Goal: Contribute content

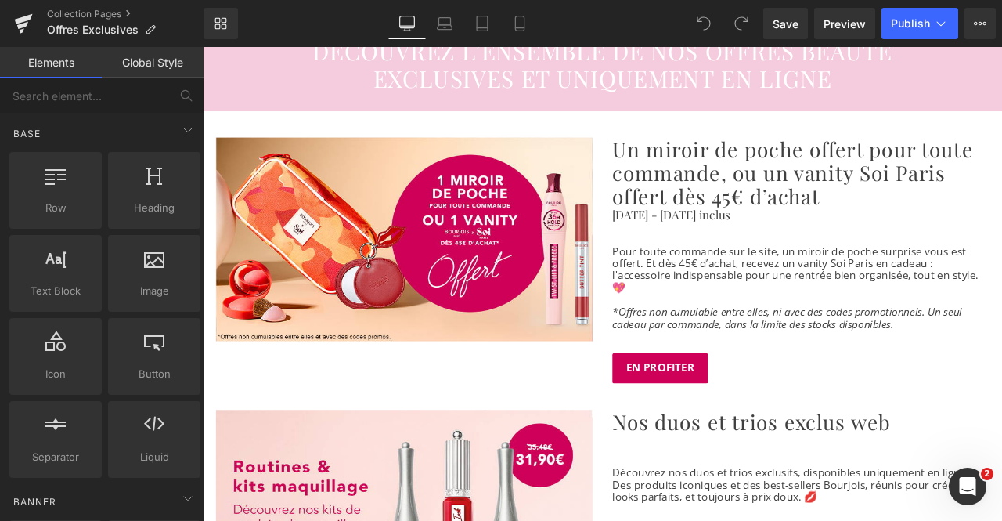
scroll to position [174, 0]
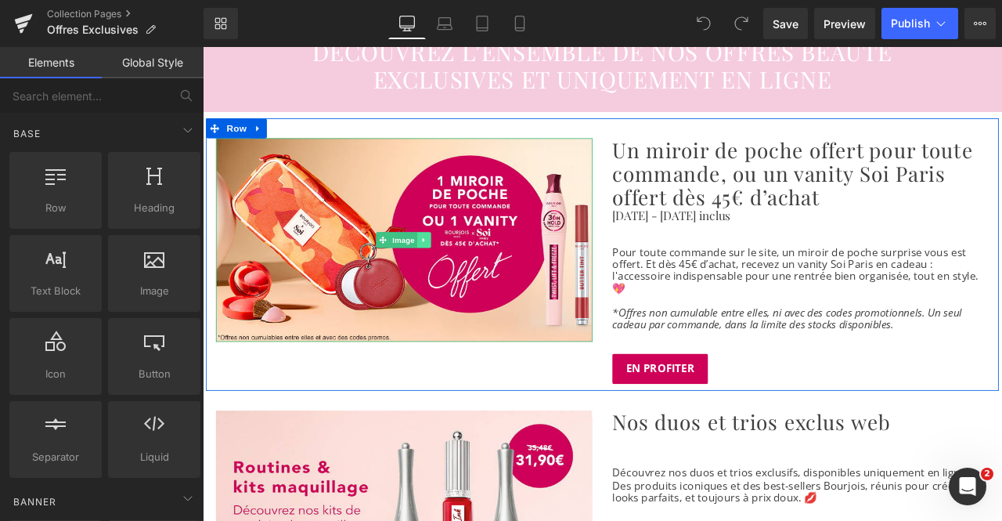
click at [464, 273] on icon at bounding box center [464, 275] width 9 height 9
click at [472, 277] on icon at bounding box center [473, 275] width 9 height 9
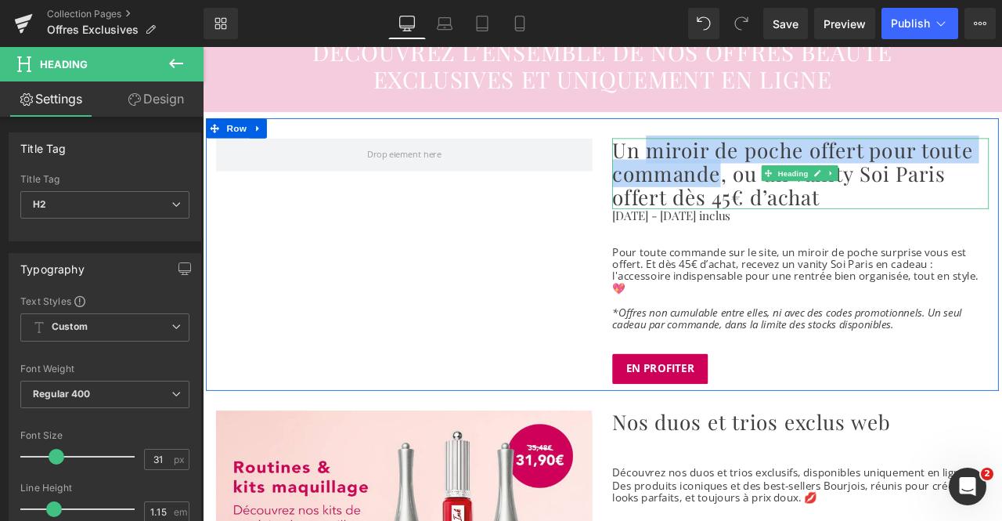
drag, startPoint x: 809, startPoint y: 196, endPoint x: 718, endPoint y: 171, distance: 94.2
click at [718, 171] on h2 "Un miroir de poche offert pour toute commande, ou un vanity Soi Paris offert dè…" at bounding box center [911, 197] width 446 height 84
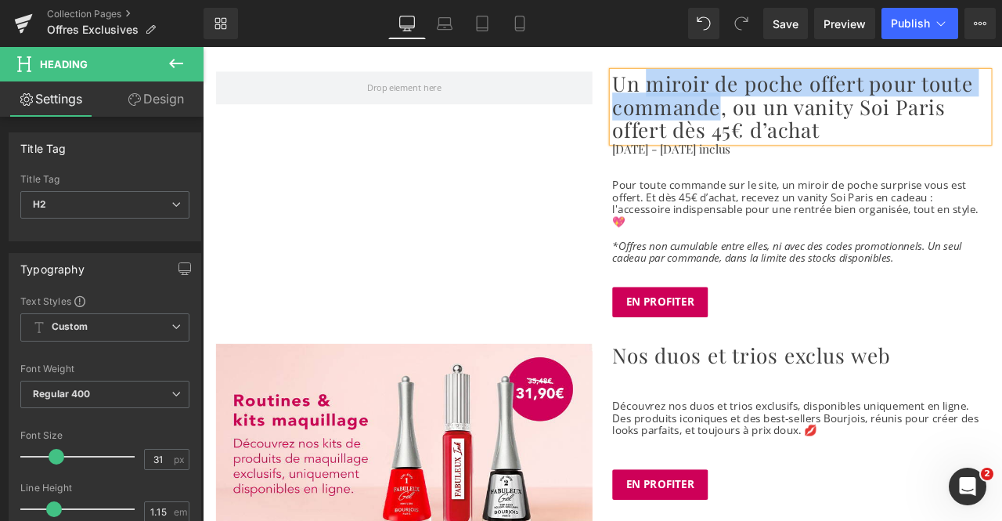
scroll to position [0, 0]
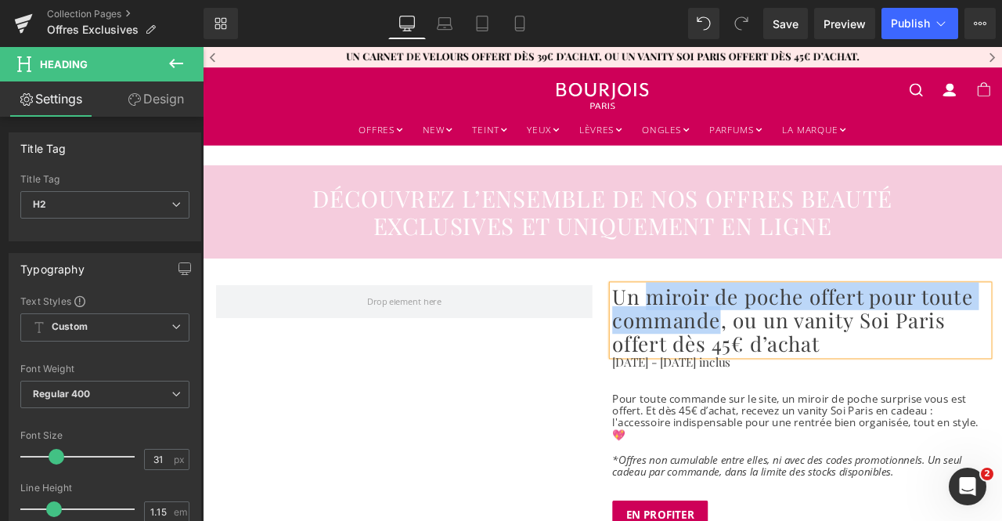
click at [768, 366] on h2 "Un miroir de poche offert pour toute commande, ou un vanity Soi Paris offert dè…" at bounding box center [911, 371] width 446 height 84
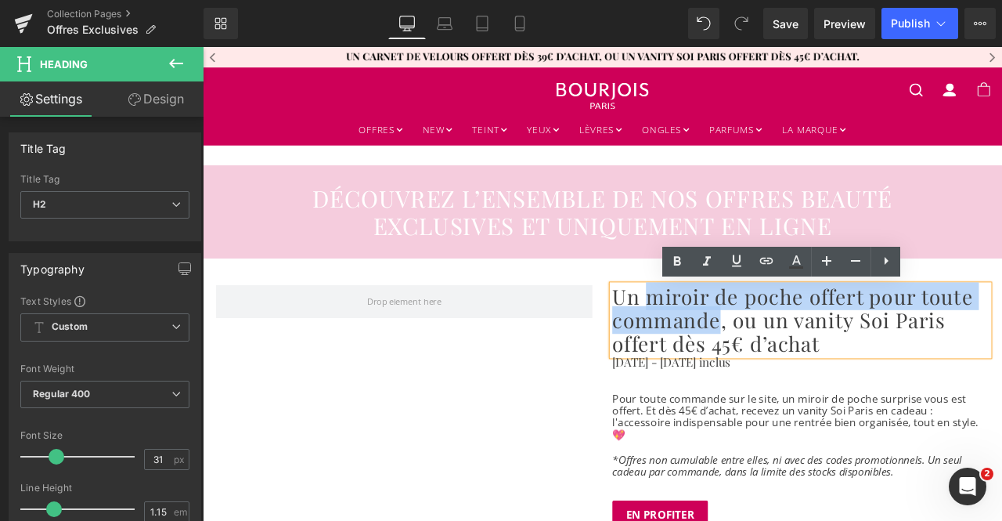
drag, startPoint x: 811, startPoint y: 367, endPoint x: 729, endPoint y: 347, distance: 84.5
click at [729, 347] on h2 "Un miroir de poche offert pour toute commande, ou un vanity Soi Paris offert dè…" at bounding box center [911, 371] width 446 height 84
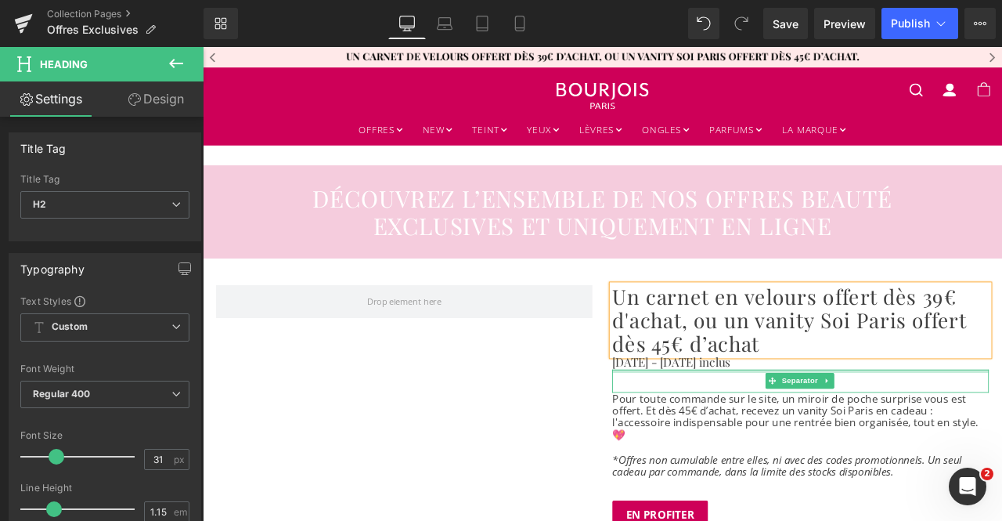
click at [778, 421] on p "[DATE] - [DATE] inclus" at bounding box center [911, 421] width 446 height 16
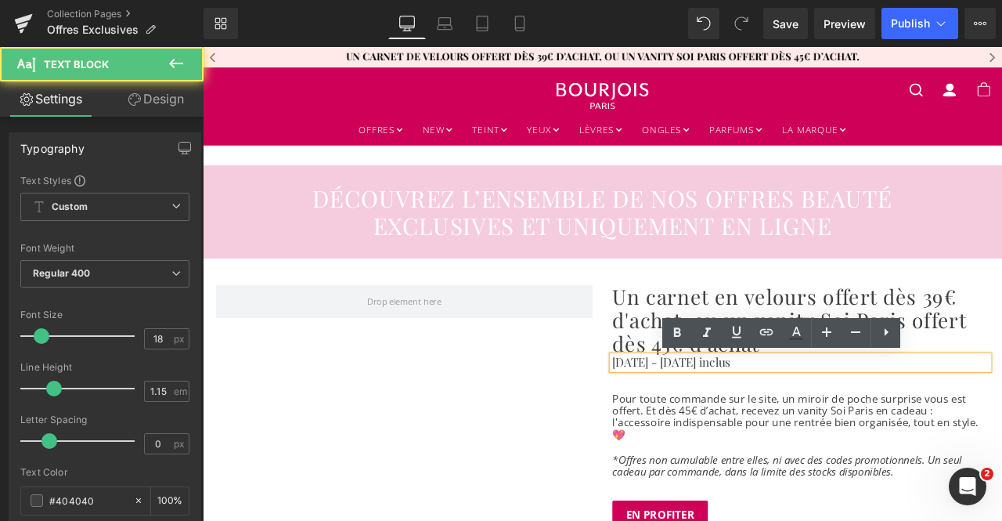
drag, startPoint x: 897, startPoint y: 421, endPoint x: 688, endPoint y: 417, distance: 208.4
click at [688, 417] on p "[DATE] - [DATE] inclus" at bounding box center [911, 421] width 446 height 16
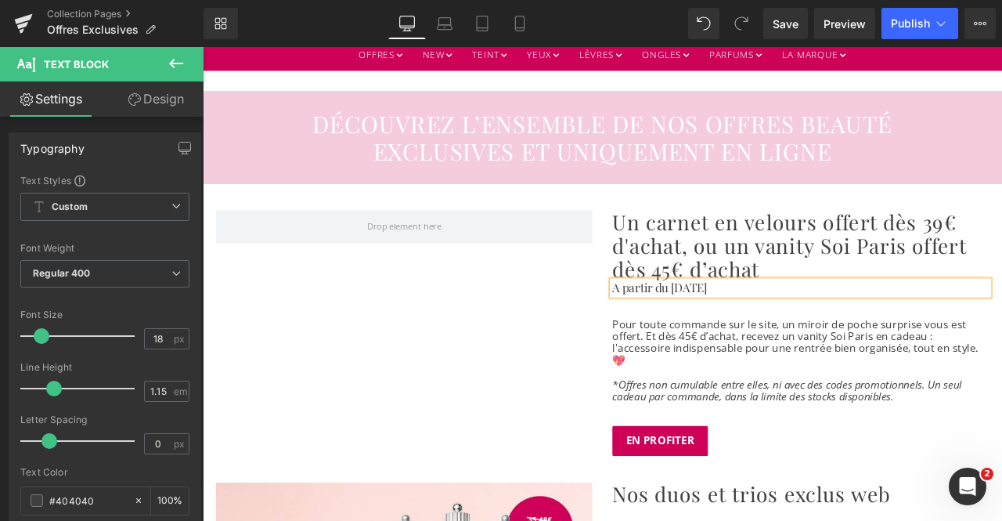
scroll to position [89, 0]
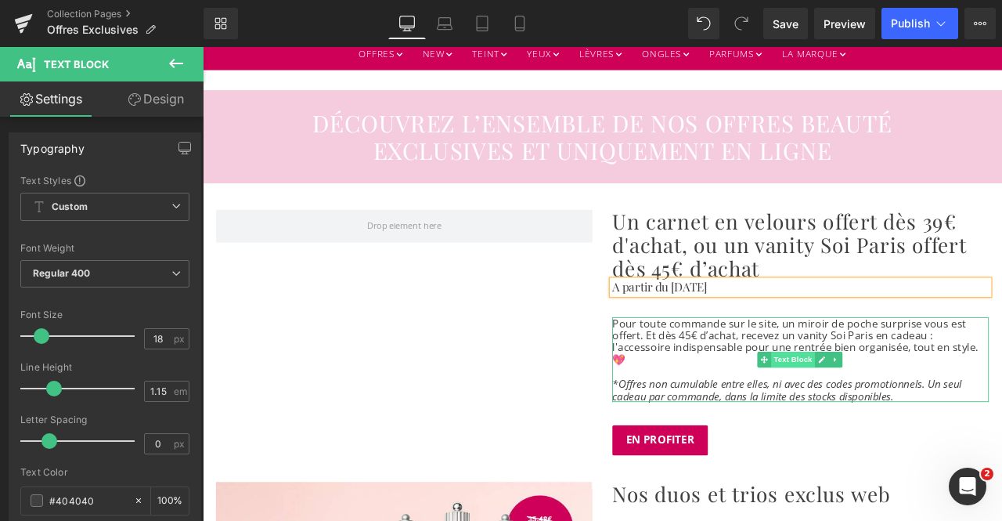
click at [885, 410] on span "Text Block" at bounding box center [902, 417] width 52 height 19
click at [961, 385] on p "Pour toute commande sur le site, un miroir de poche surprise vous est offert. E…" at bounding box center [911, 396] width 446 height 58
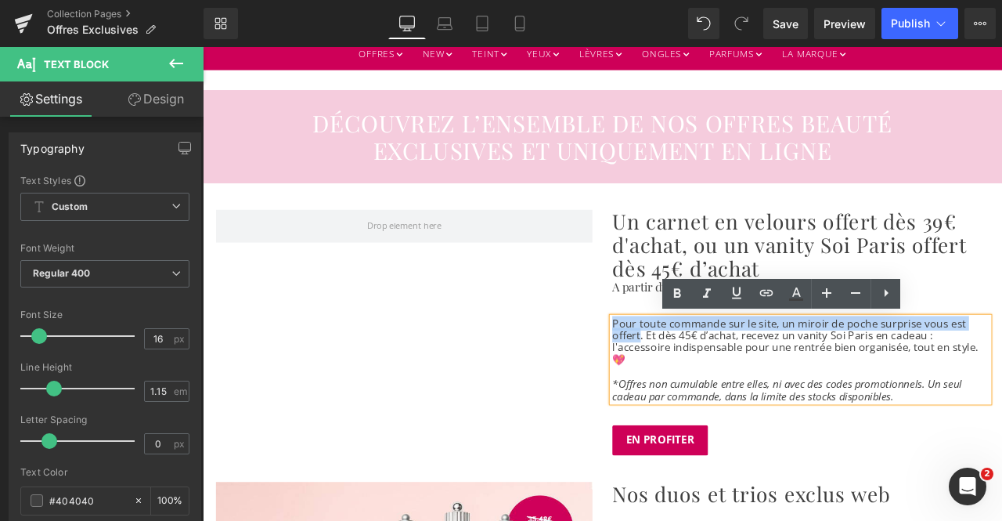
drag, startPoint x: 685, startPoint y: 374, endPoint x: 713, endPoint y: 388, distance: 31.9
click at [713, 388] on p "Pour toute commande sur le site, un miroir de poche surprise vous est offert. E…" at bounding box center [911, 396] width 446 height 58
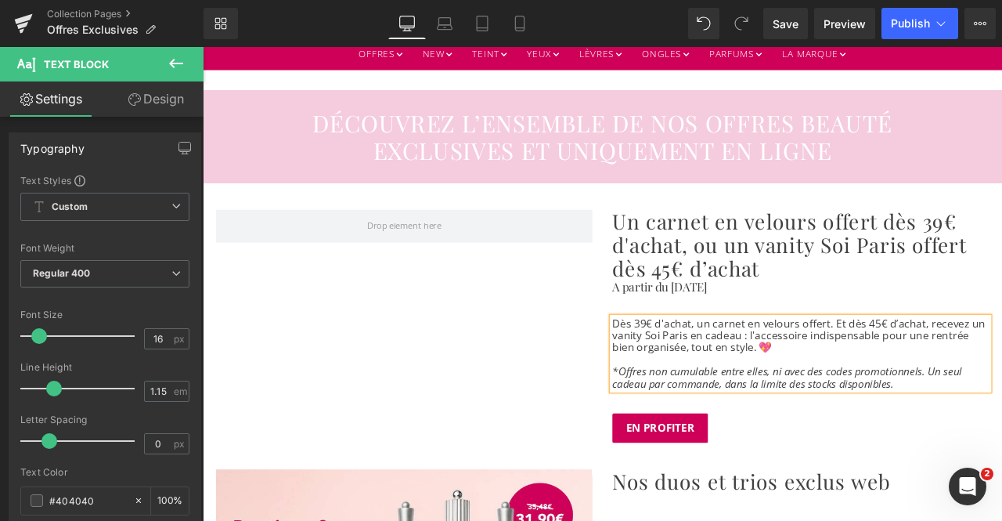
scroll to position [103, 0]
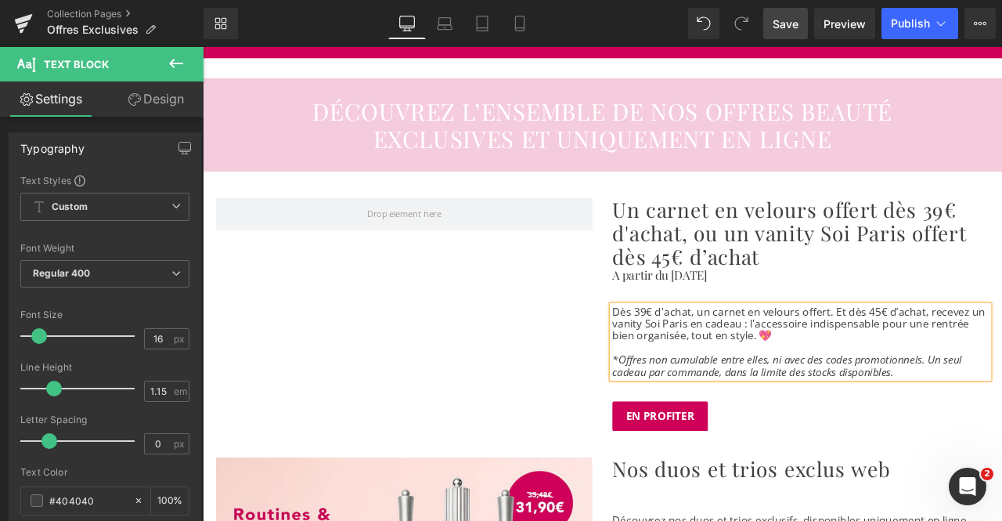
click at [793, 17] on span "Save" at bounding box center [786, 24] width 26 height 16
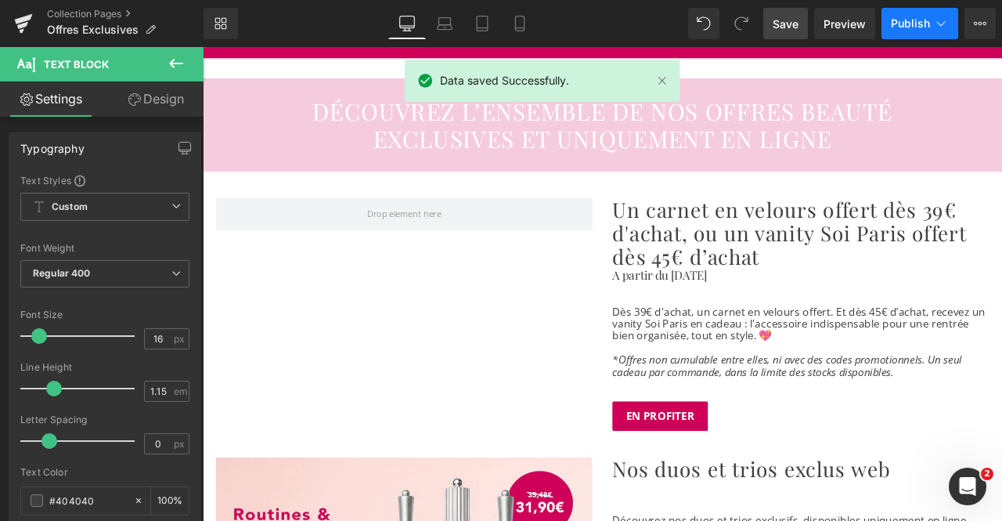
click at [919, 23] on span "Publish" at bounding box center [910, 23] width 39 height 13
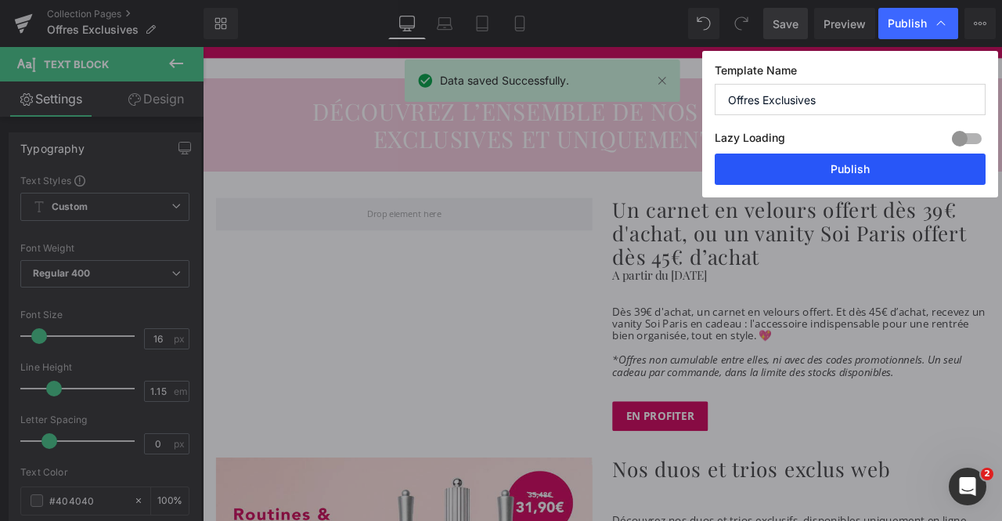
click at [822, 168] on button "Publish" at bounding box center [850, 168] width 271 height 31
